Goal: Check status

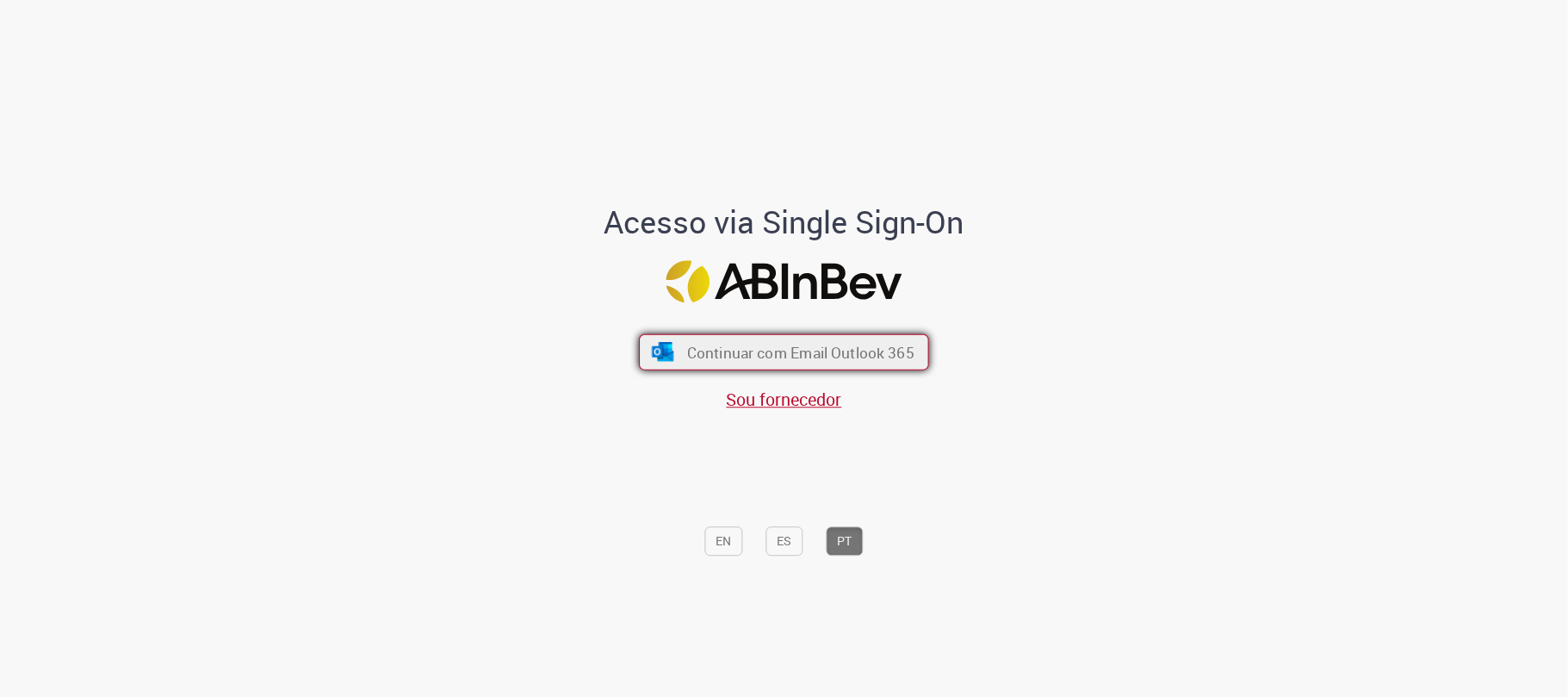
click at [744, 353] on span "Continuar com Email Outlook 365" at bounding box center [801, 353] width 228 height 20
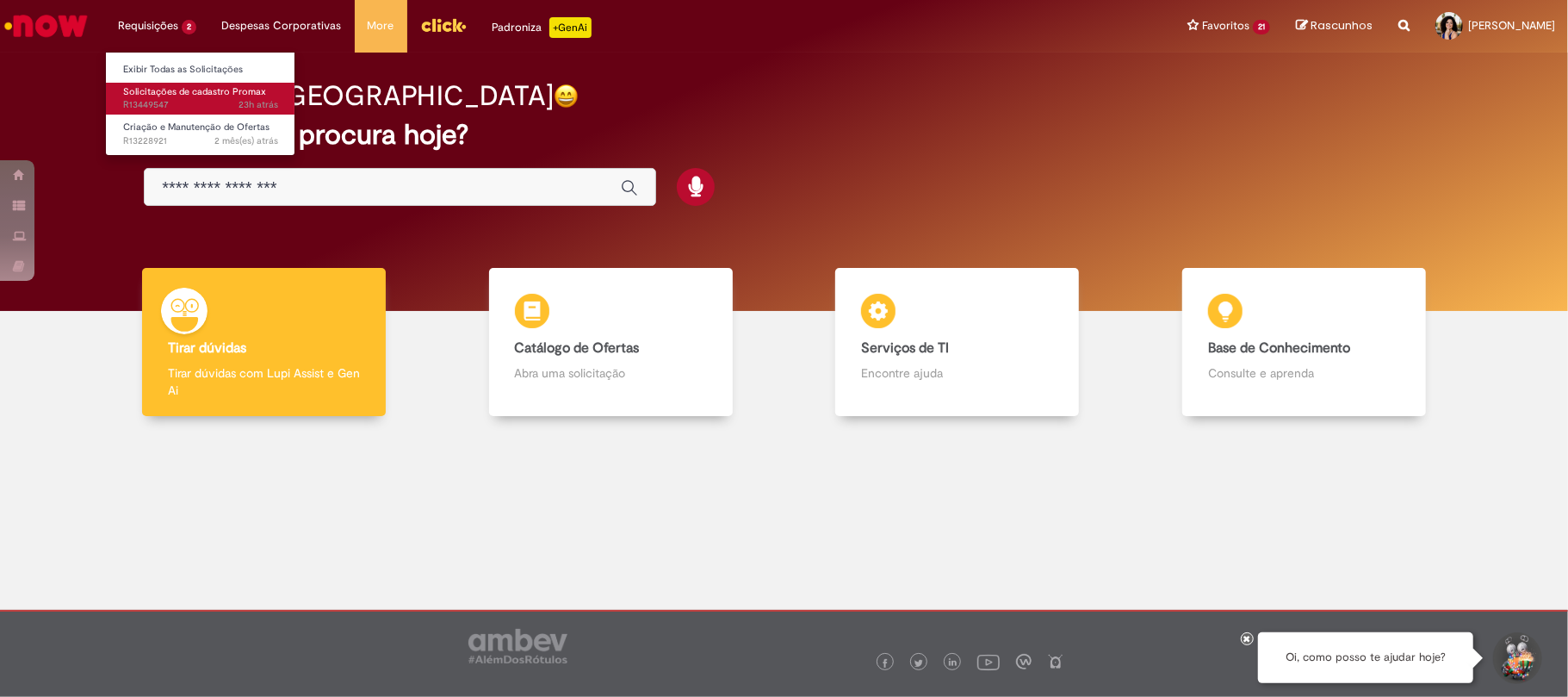
click at [145, 95] on span "Solicitações de cadastro Promax" at bounding box center [195, 91] width 143 height 13
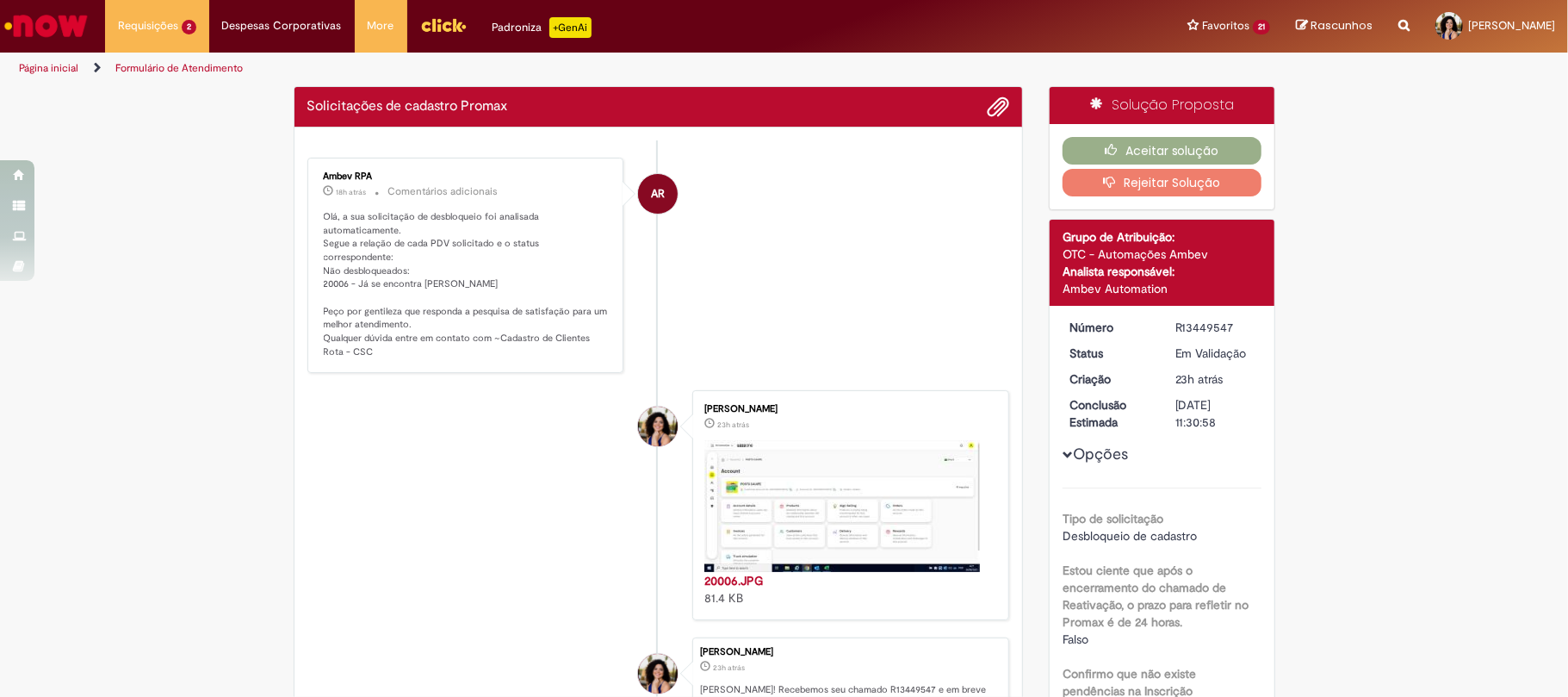
click at [415, 480] on li "Victoria Ellen de Oliveira Vieira 23h atrás 23 horas atrás 20006.JPG 81.4 KB" at bounding box center [658, 505] width 703 height 230
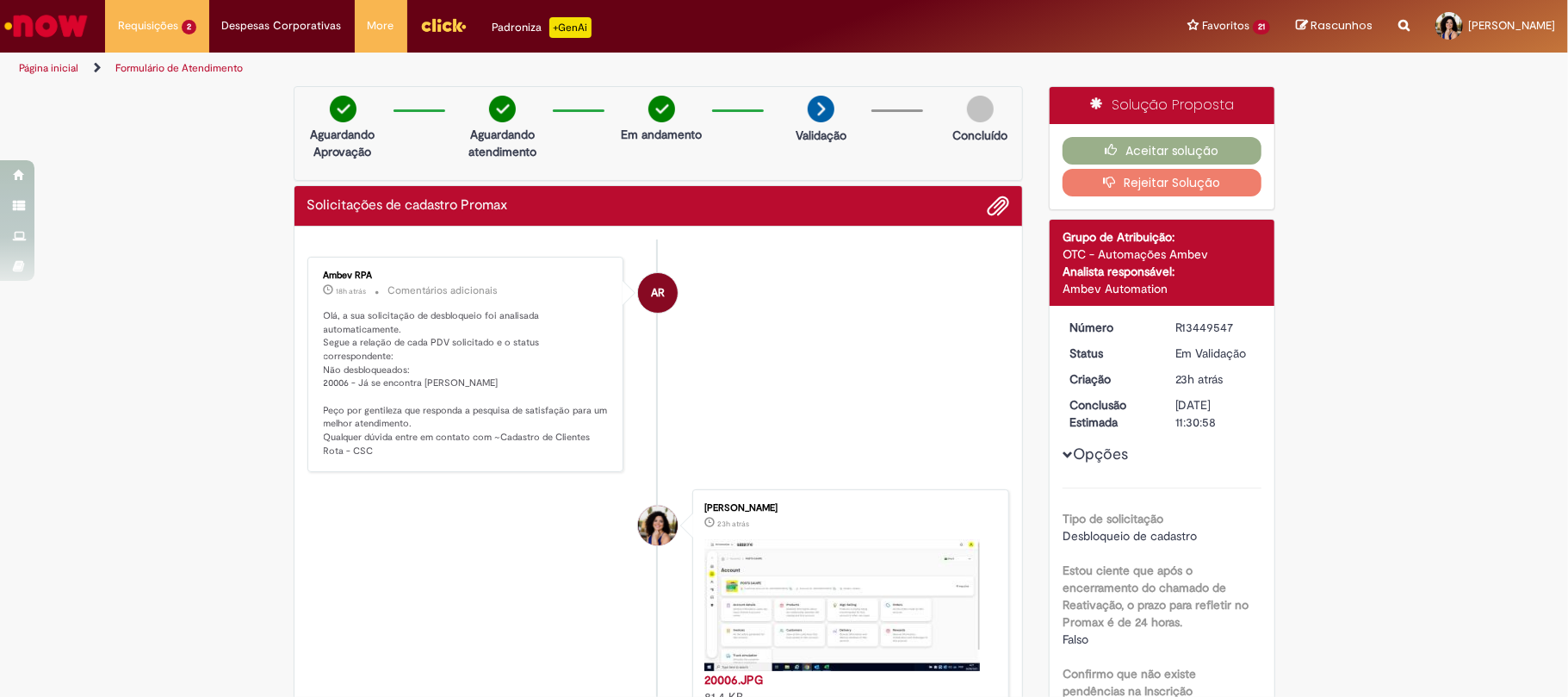
click at [324, 370] on p "Olá, a sua solicitação de desbloqueio foi analisada automaticamente. Segue a re…" at bounding box center [467, 384] width 287 height 149
copy p "20006"
